Goal: Navigation & Orientation: Understand site structure

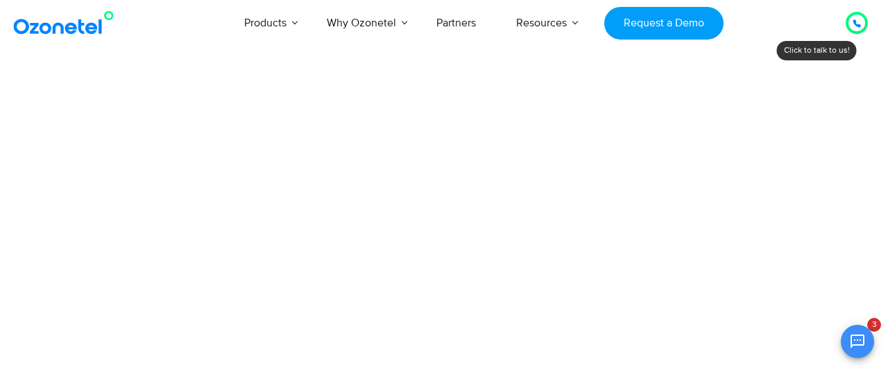
click at [851, 24] on div at bounding box center [856, 23] width 17 height 17
click at [859, 24] on icon at bounding box center [857, 23] width 8 height 8
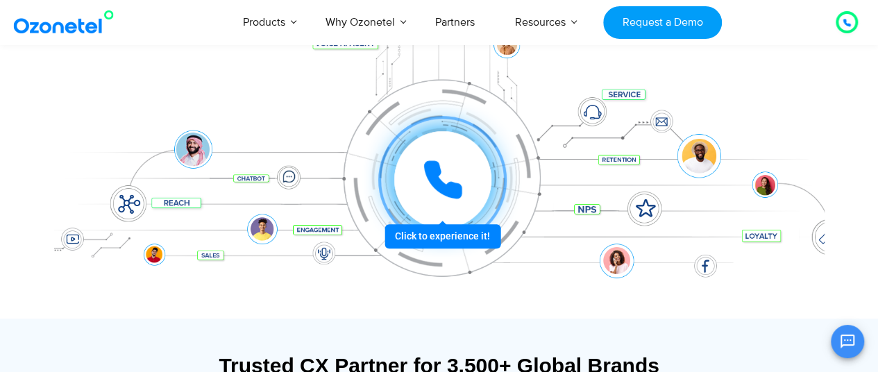
scroll to position [239, 0]
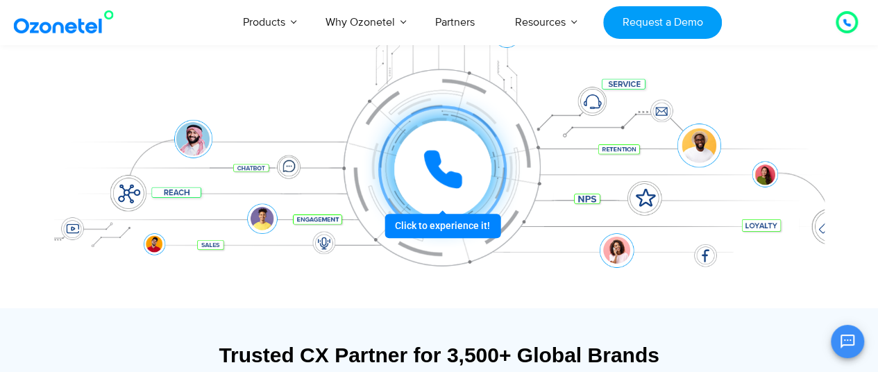
click at [449, 167] on icon at bounding box center [443, 169] width 42 height 42
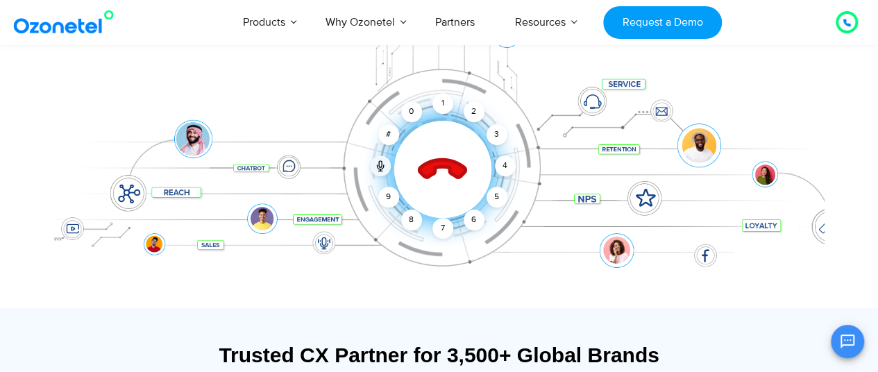
click at [441, 167] on icon at bounding box center [442, 170] width 49 height 49
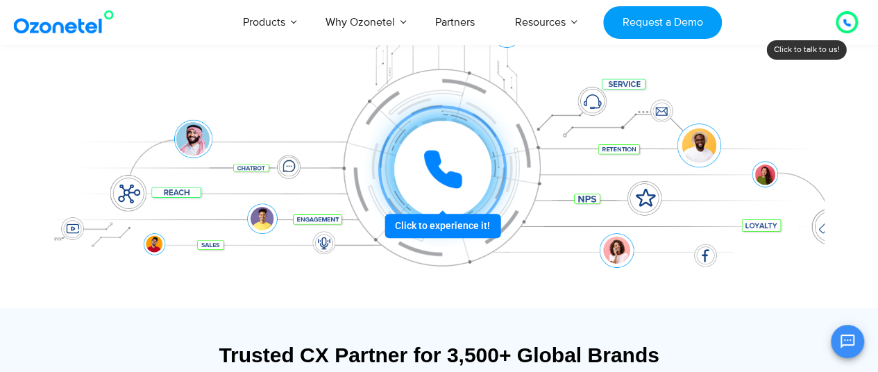
click at [441, 167] on icon at bounding box center [443, 169] width 42 height 42
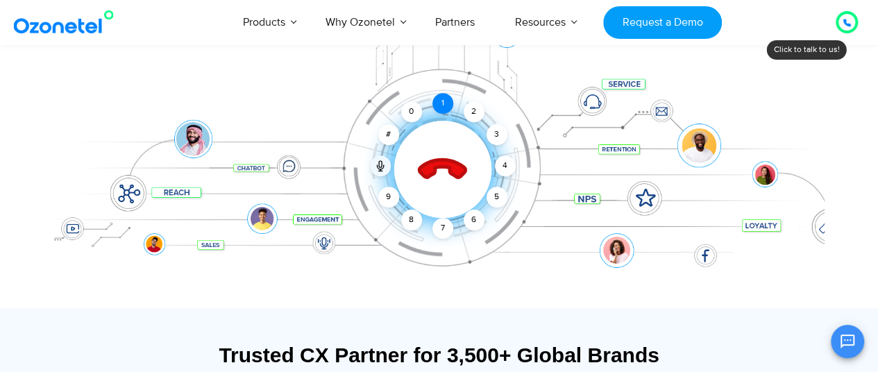
click at [438, 103] on div "1" at bounding box center [442, 103] width 21 height 21
